Goal: Information Seeking & Learning: Find contact information

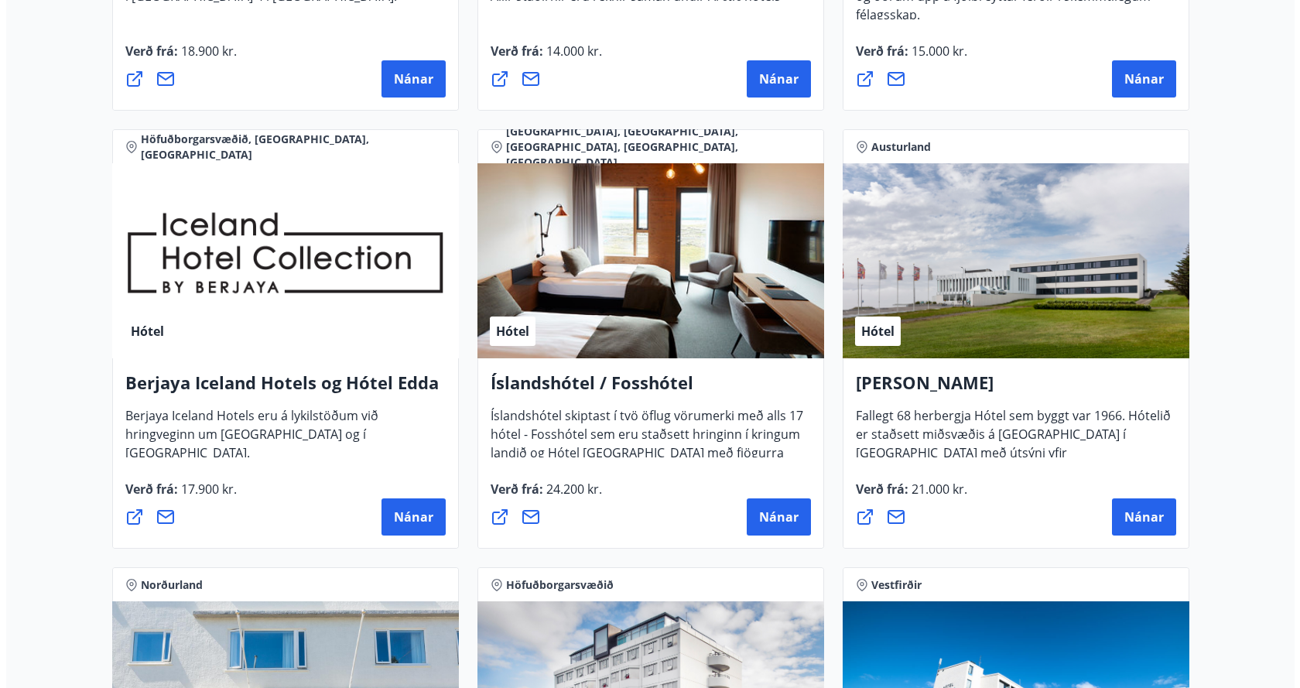
scroll to position [1980, 0]
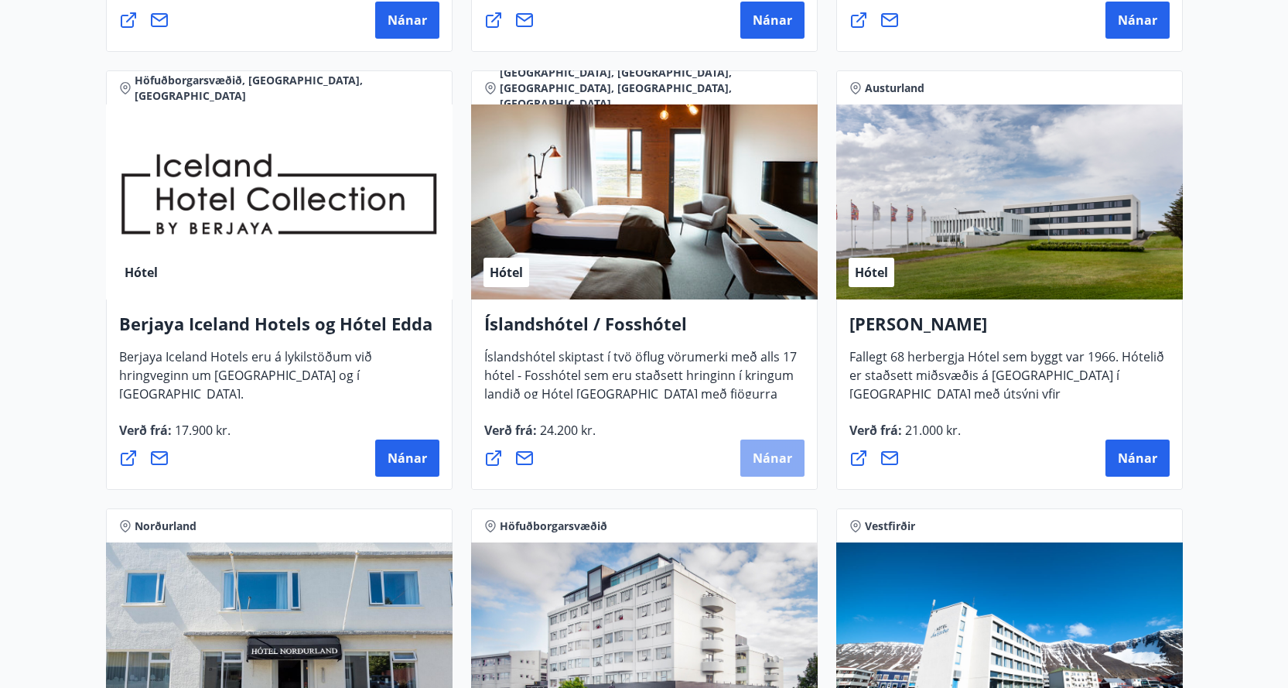
click at [770, 457] on span "Nánar" at bounding box center [772, 458] width 39 height 17
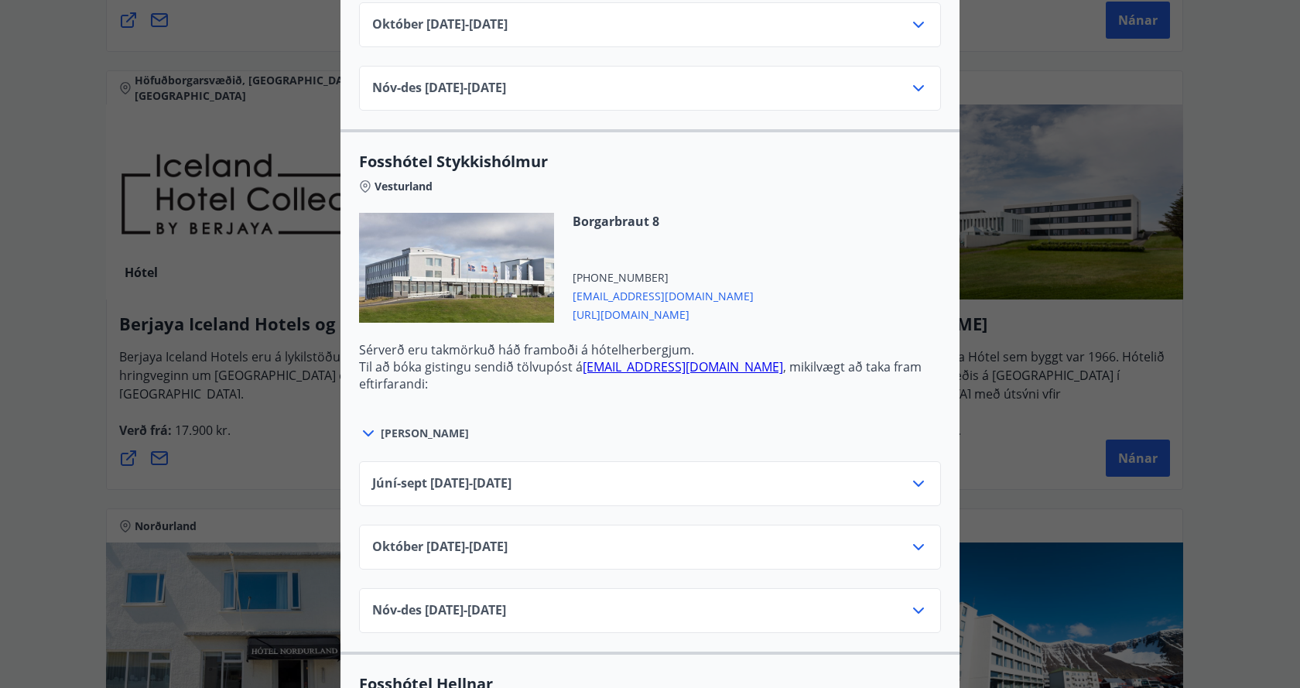
scroll to position [851, 0]
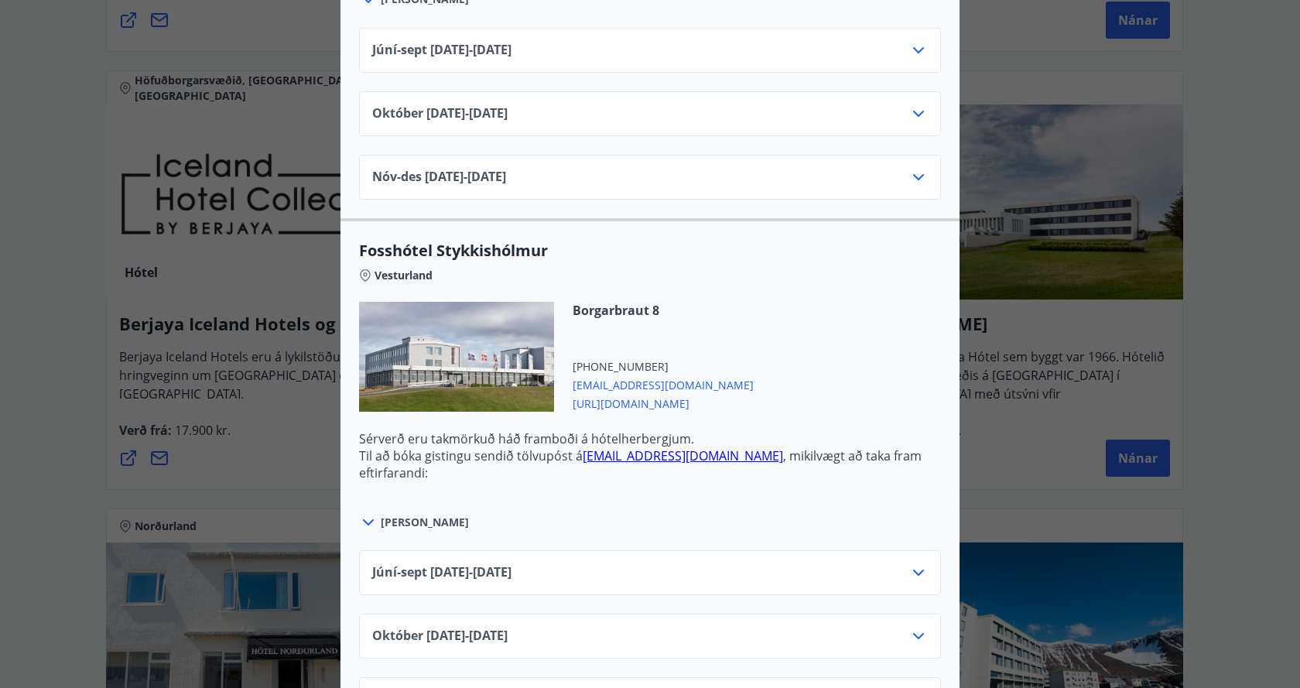
click at [636, 456] on link "stykkisholmur@fosshotel.is" at bounding box center [683, 455] width 200 height 17
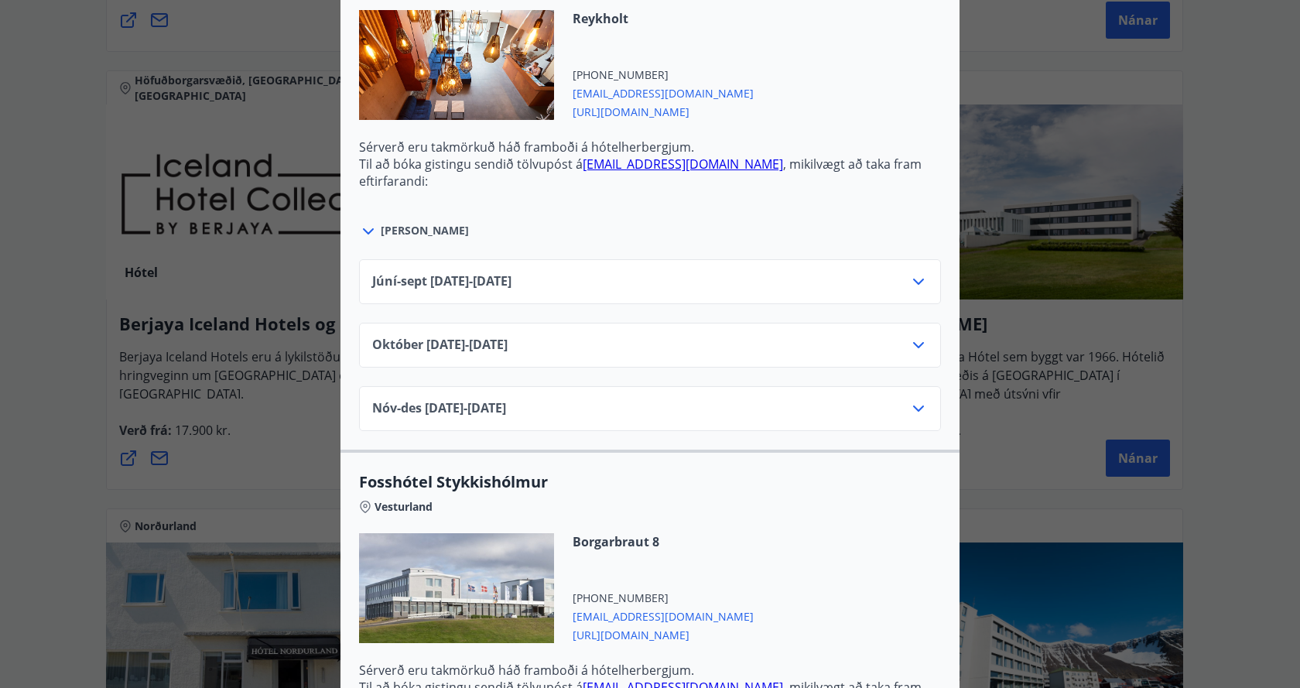
scroll to position [619, 0]
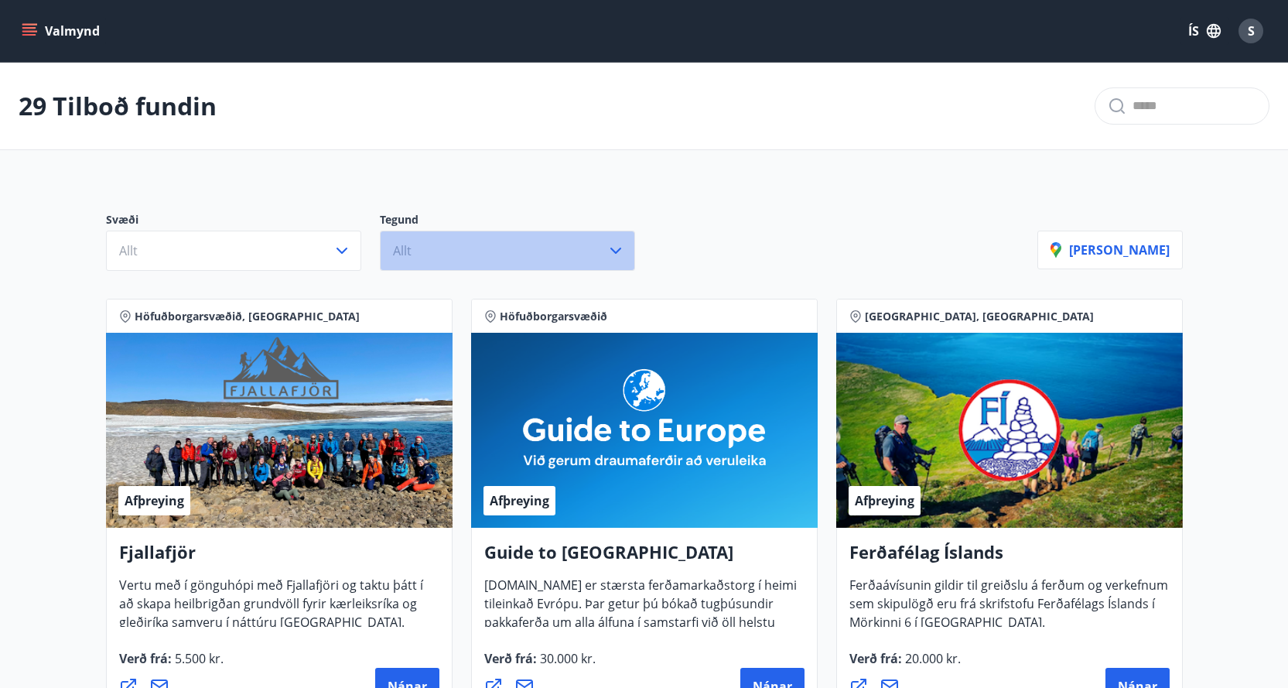
click at [615, 254] on icon "button" at bounding box center [616, 250] width 19 height 19
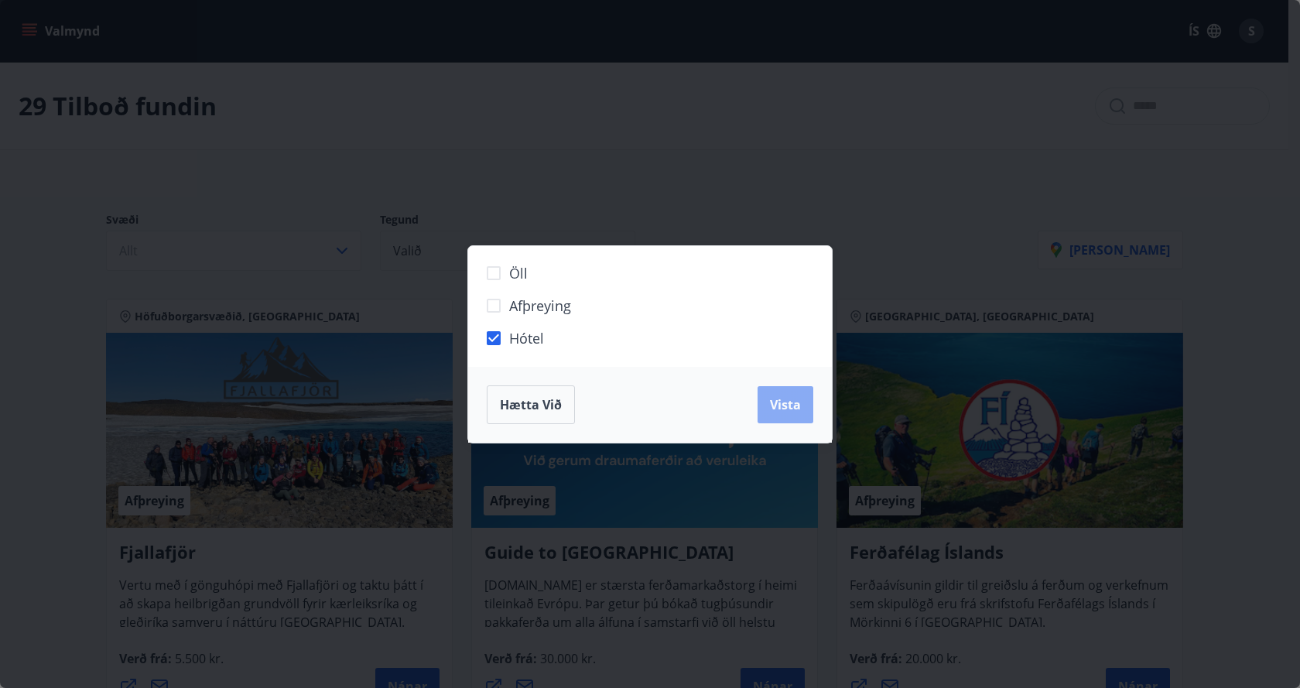
click at [785, 406] on span "Vista" at bounding box center [785, 404] width 31 height 17
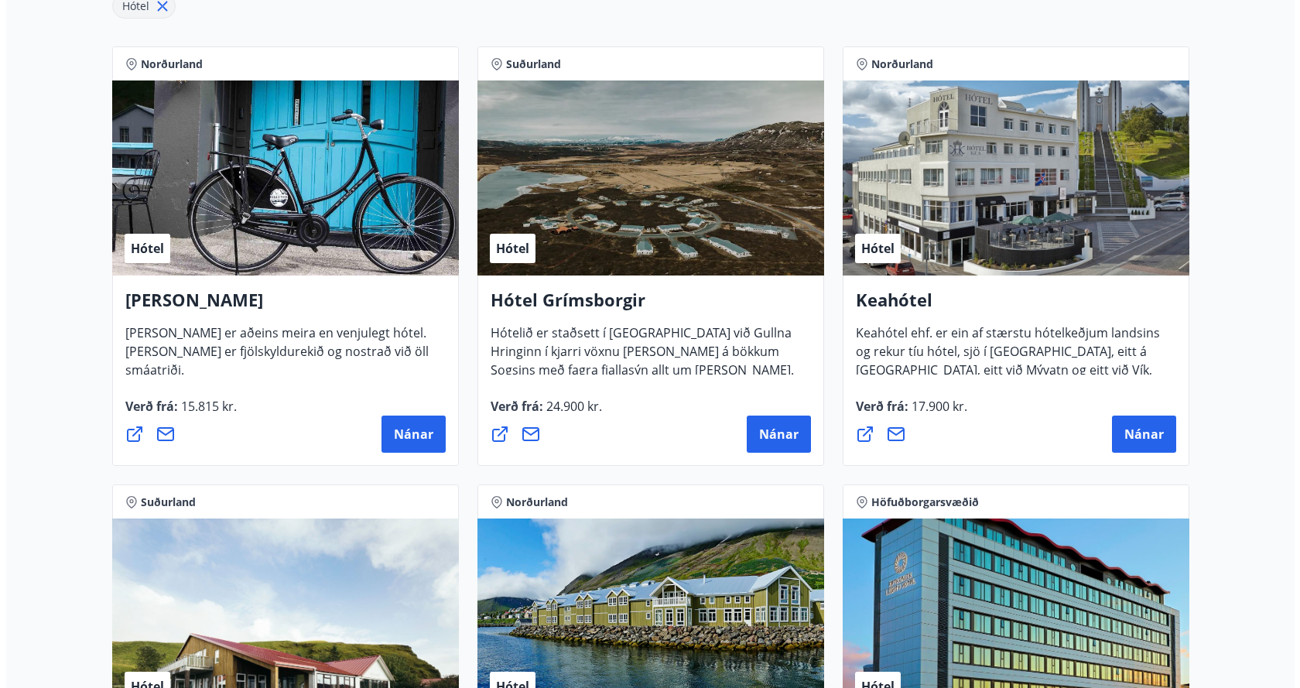
scroll to position [310, 0]
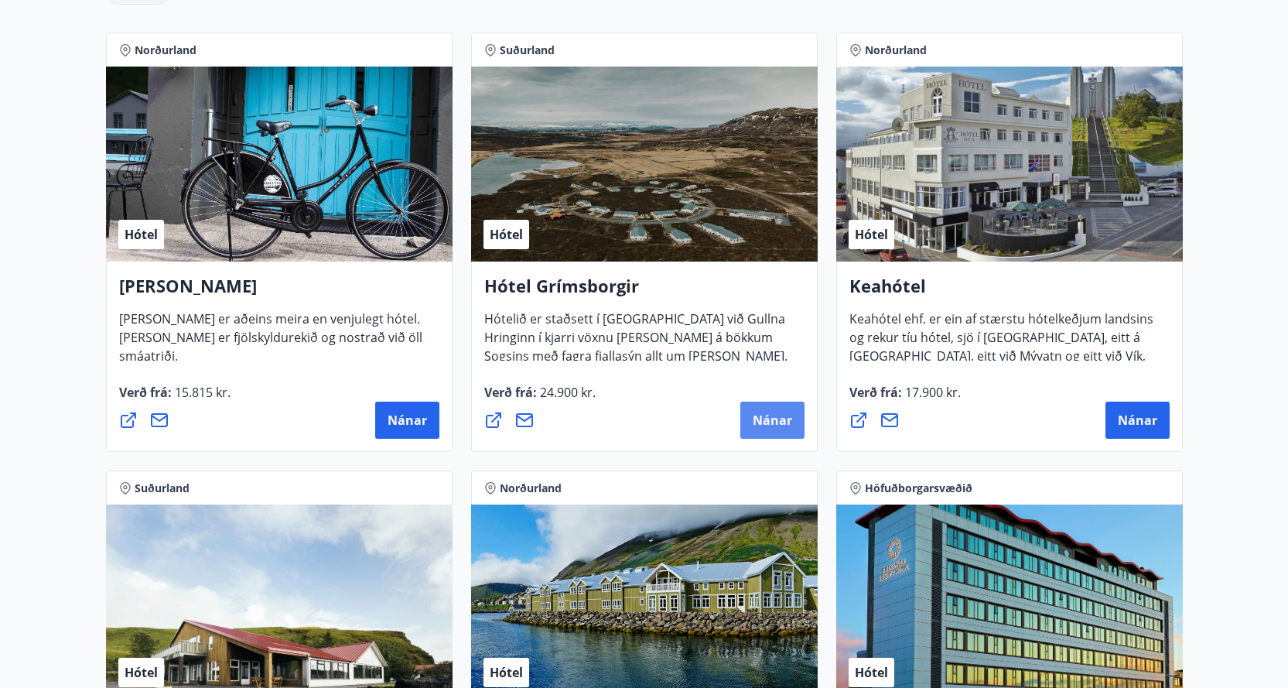
click at [766, 415] on span "Nánar" at bounding box center [772, 420] width 39 height 17
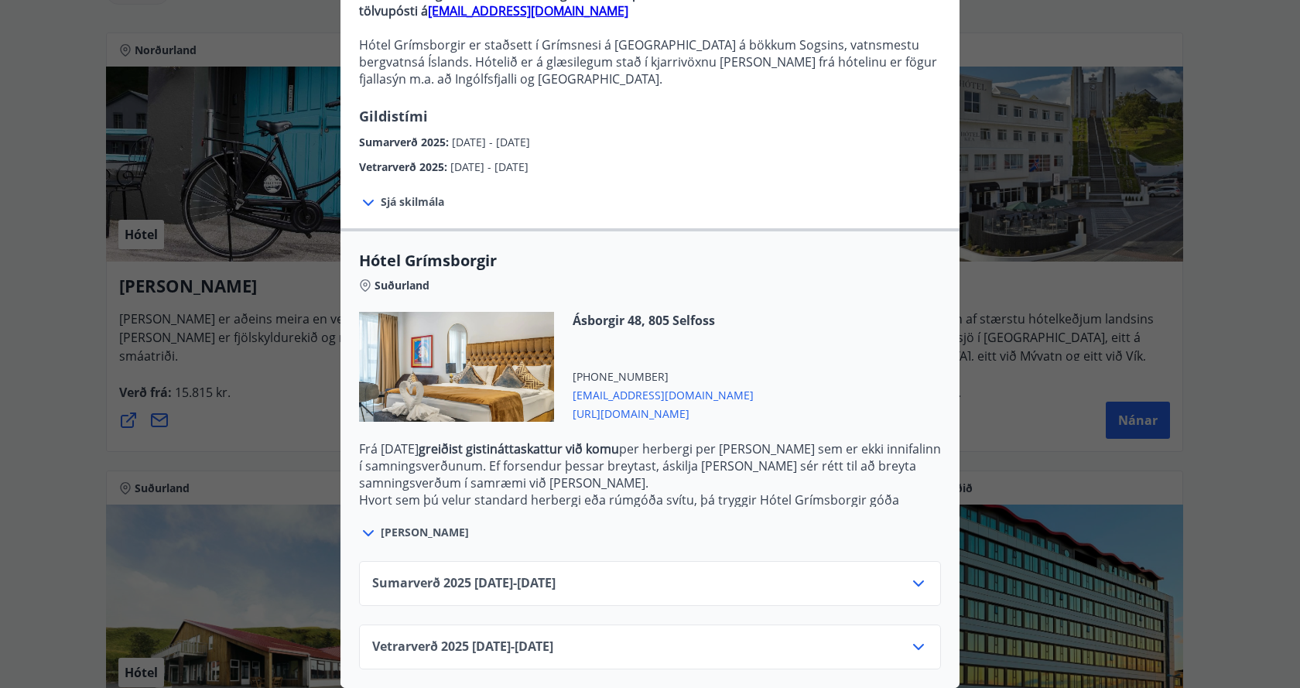
scroll to position [195, 0]
click at [915, 638] on icon at bounding box center [918, 647] width 19 height 19
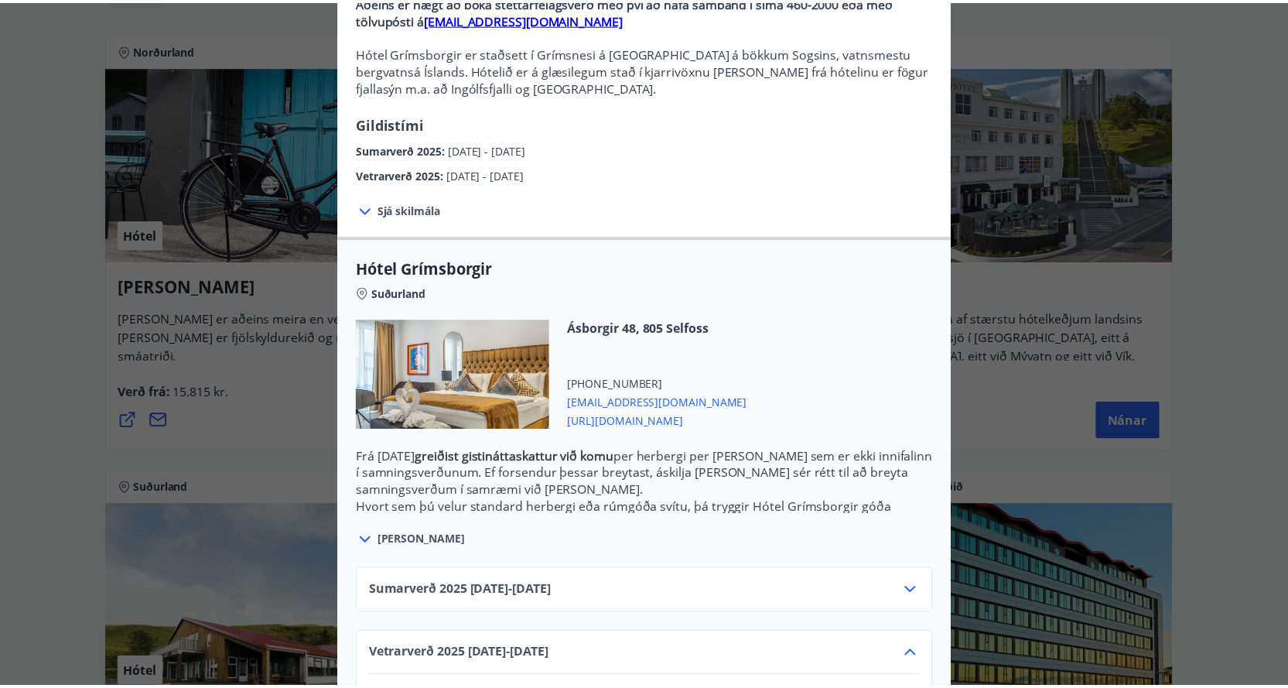
scroll to position [0, 0]
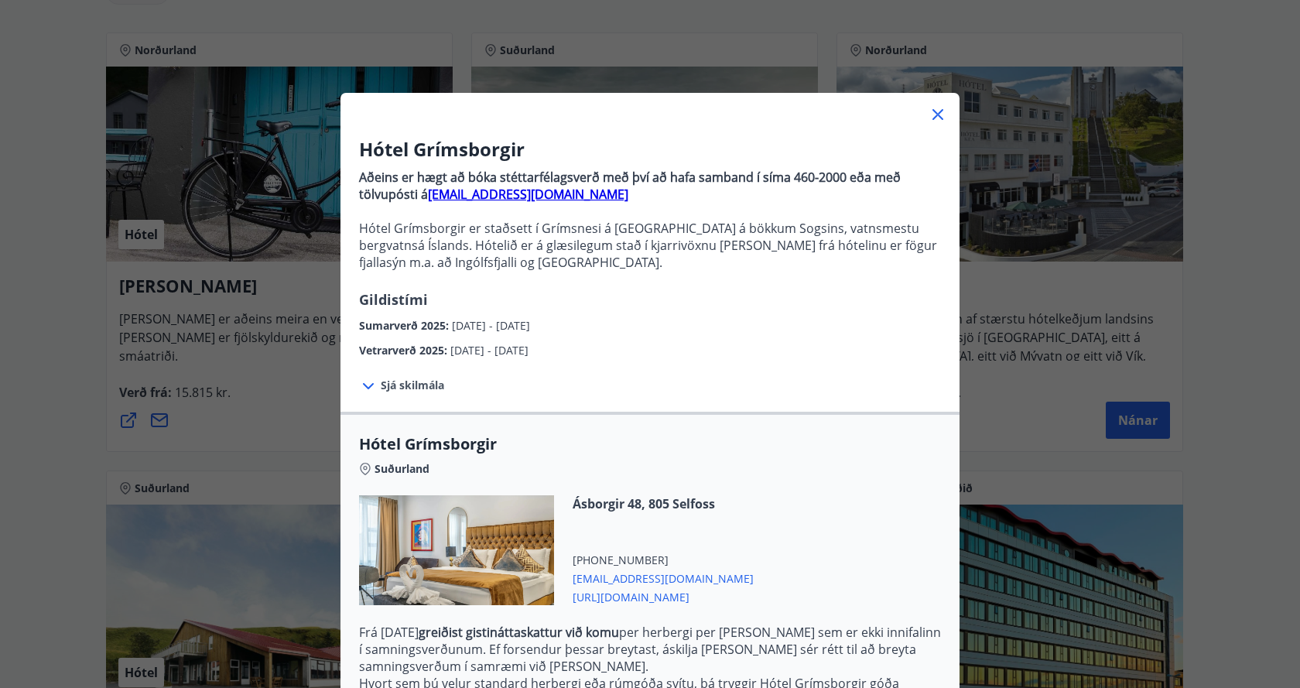
click at [930, 118] on icon at bounding box center [938, 114] width 19 height 19
